Goal: Navigation & Orientation: Find specific page/section

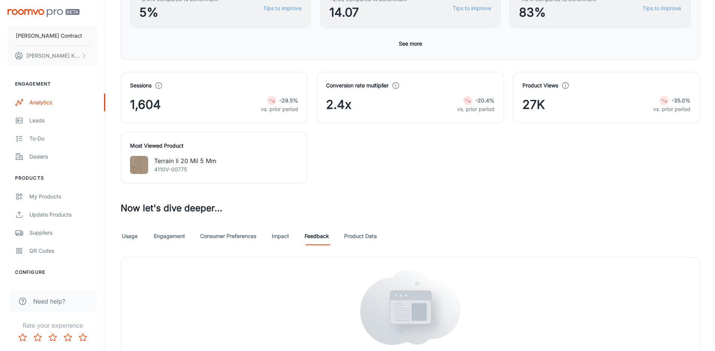
scroll to position [290, 0]
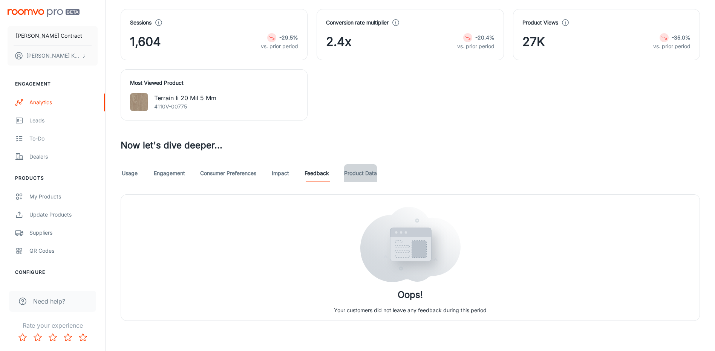
click at [367, 176] on link "Product Data" at bounding box center [360, 173] width 33 height 18
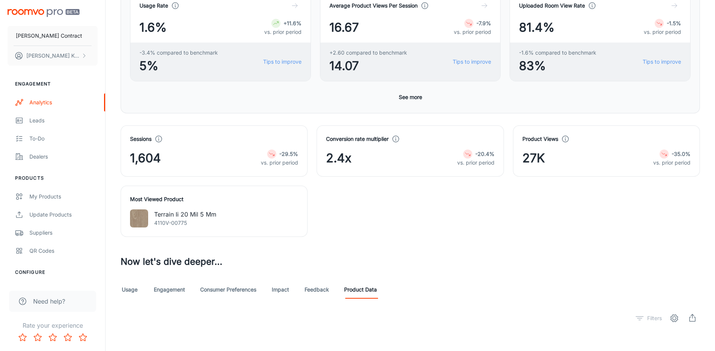
scroll to position [302, 0]
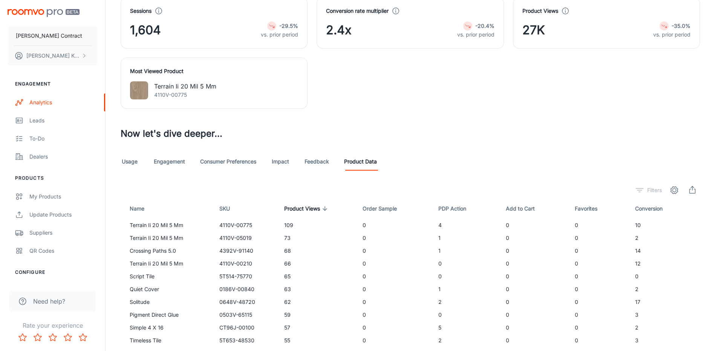
click at [138, 162] on link "Usage" at bounding box center [130, 162] width 18 height 18
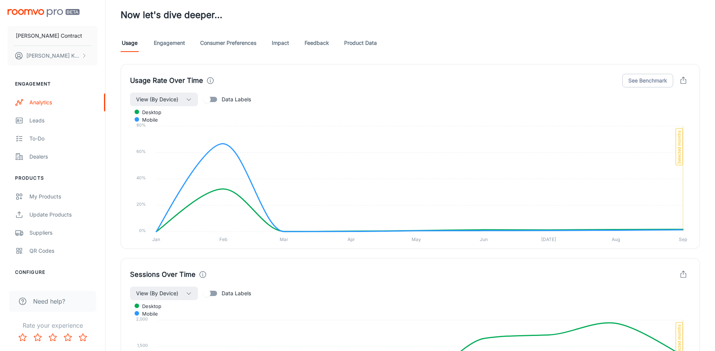
scroll to position [415, 0]
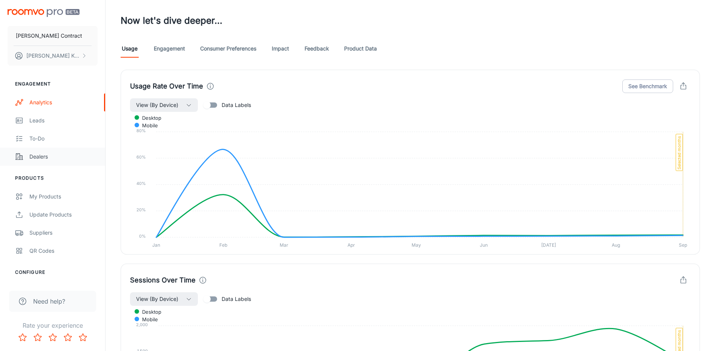
click at [40, 153] on div "Dealers" at bounding box center [63, 157] width 68 height 8
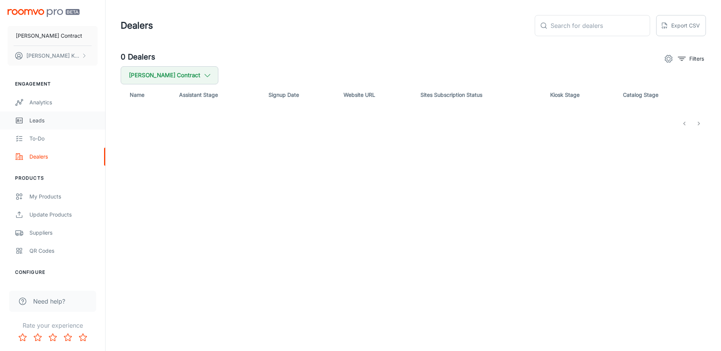
click at [45, 129] on link "Leads" at bounding box center [52, 121] width 105 height 18
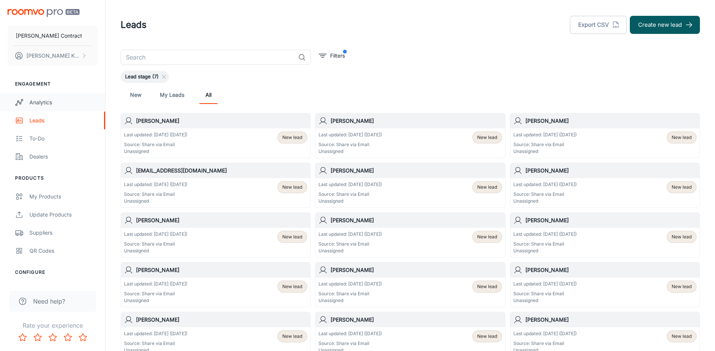
click at [49, 103] on div "Analytics" at bounding box center [63, 102] width 68 height 8
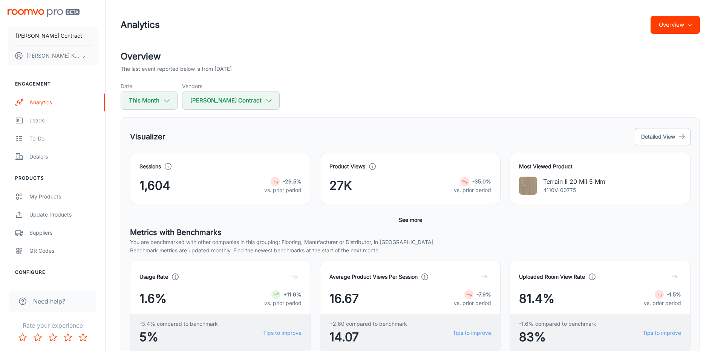
click at [170, 167] on icon at bounding box center [168, 166] width 8 height 8
